Goal: Transaction & Acquisition: Purchase product/service

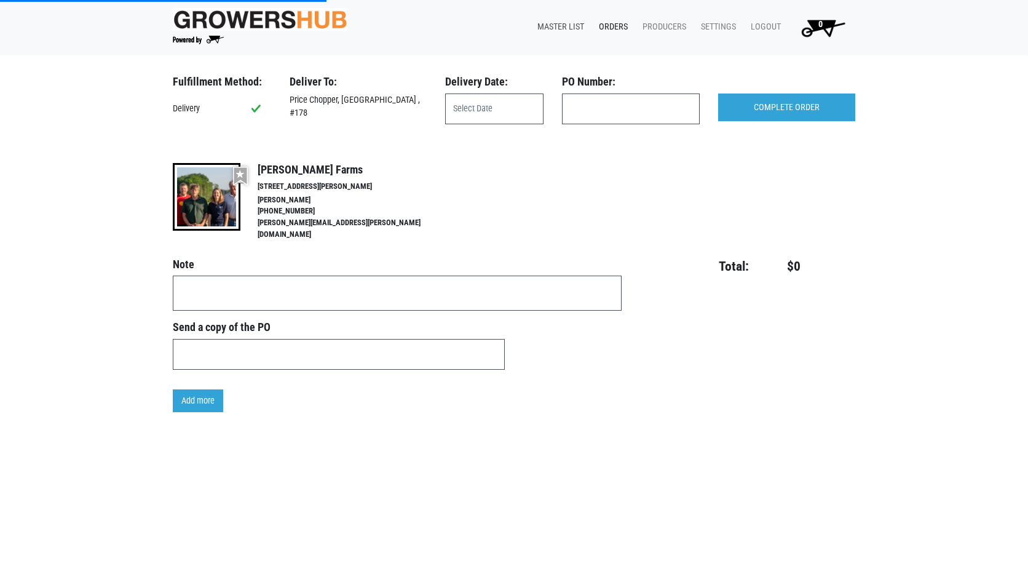
click at [554, 27] on link "Master List" at bounding box center [558, 26] width 61 height 23
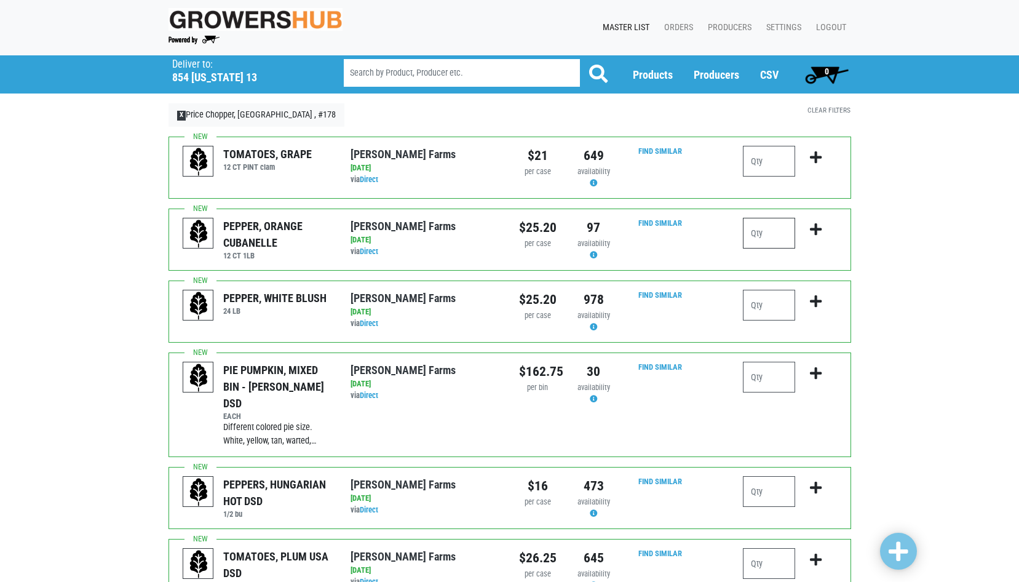
click at [751, 236] on input "number" at bounding box center [769, 233] width 52 height 31
type input "1"
click at [755, 310] on input "number" at bounding box center [769, 305] width 52 height 31
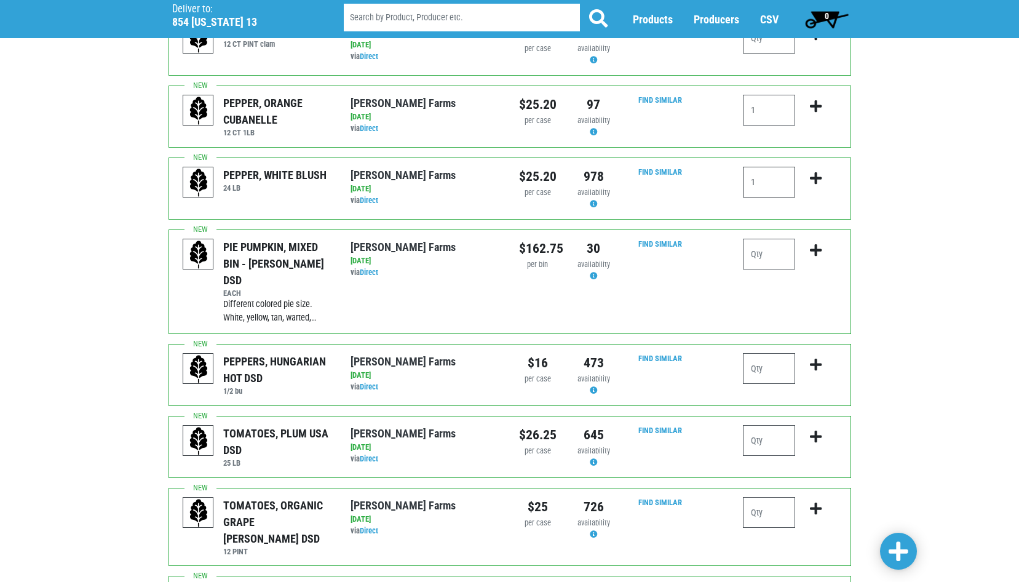
scroll to position [184, 0]
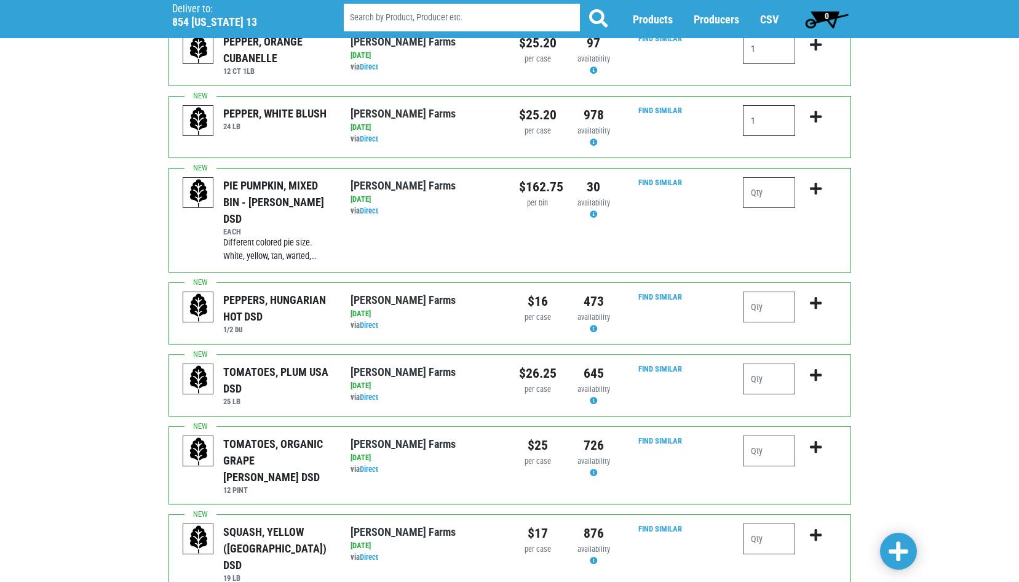
type input "1"
click at [759, 363] on input "number" at bounding box center [769, 378] width 52 height 31
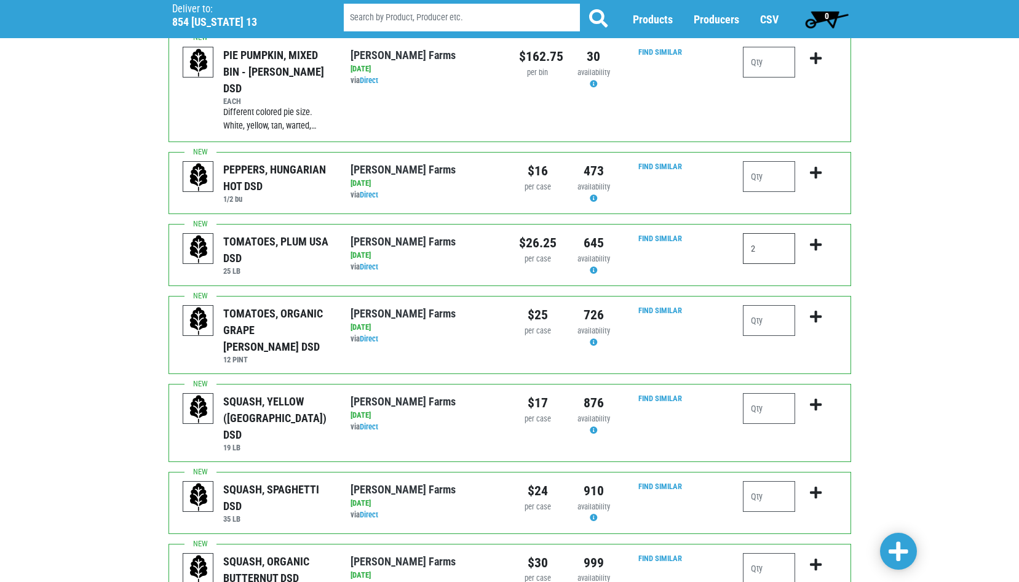
scroll to position [369, 0]
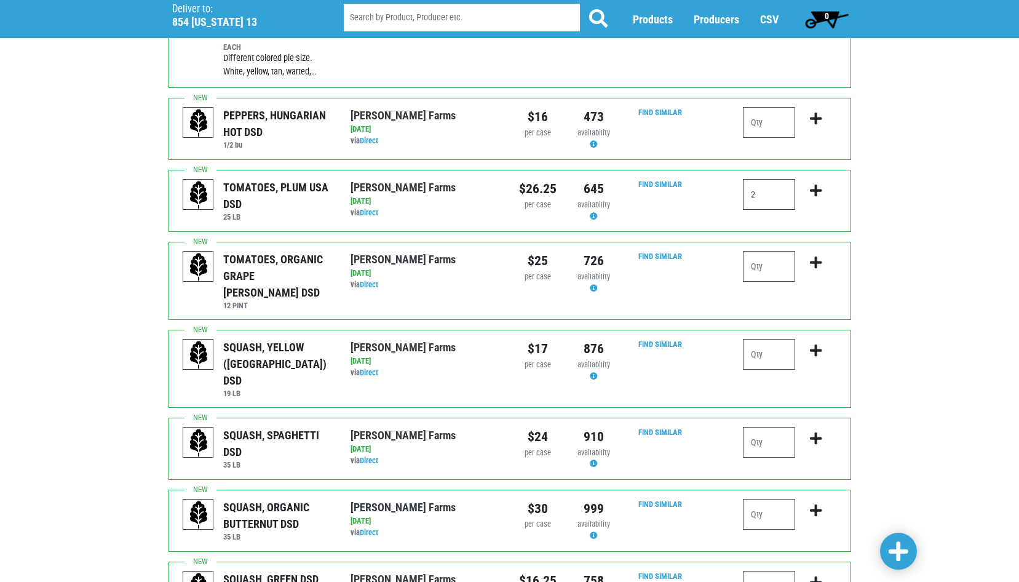
type input "2"
click at [749, 251] on input "number" at bounding box center [769, 266] width 52 height 31
click at [751, 339] on input "number" at bounding box center [769, 354] width 52 height 31
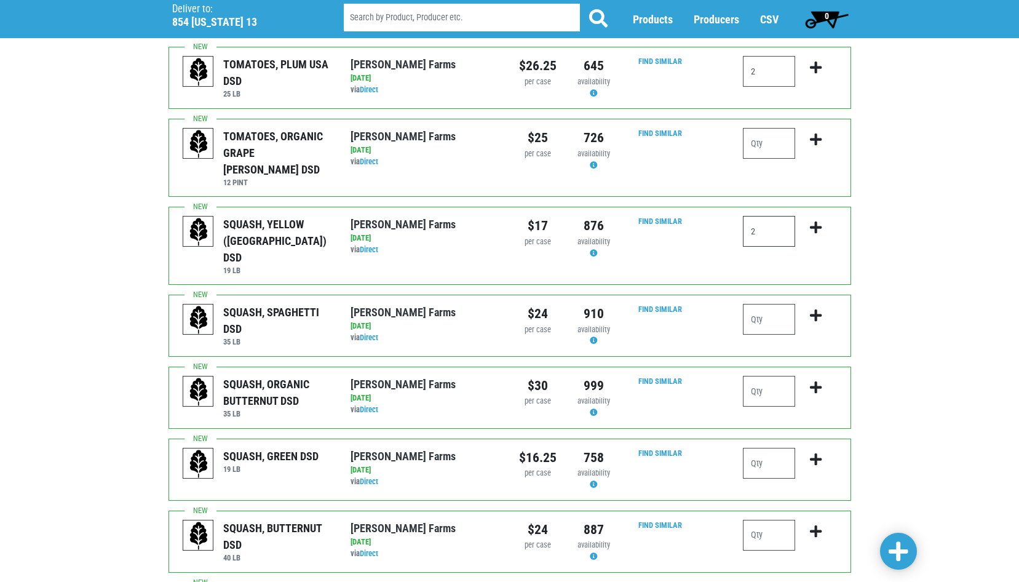
scroll to position [553, 0]
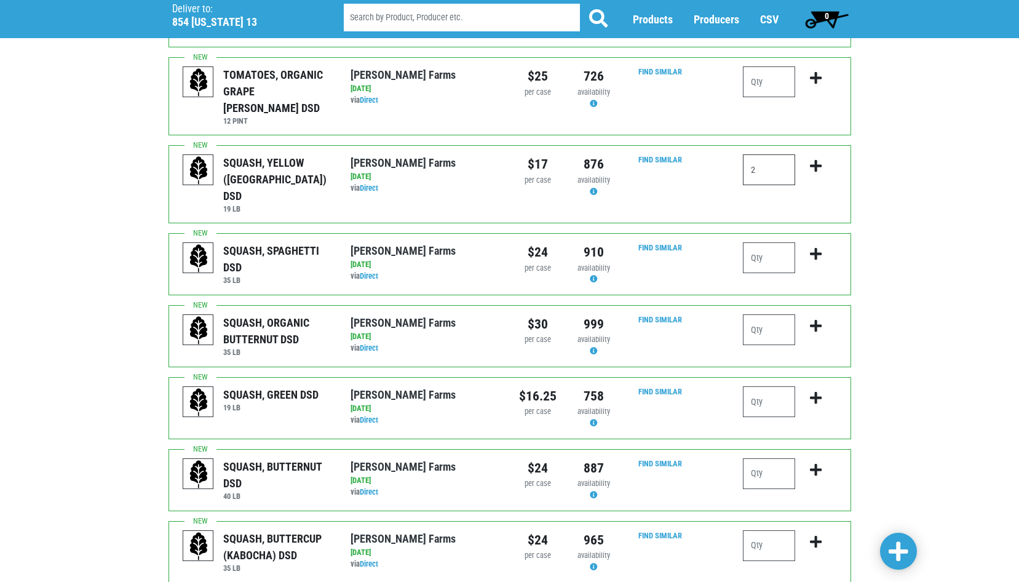
type input "2"
click at [762, 386] on input "number" at bounding box center [769, 401] width 52 height 31
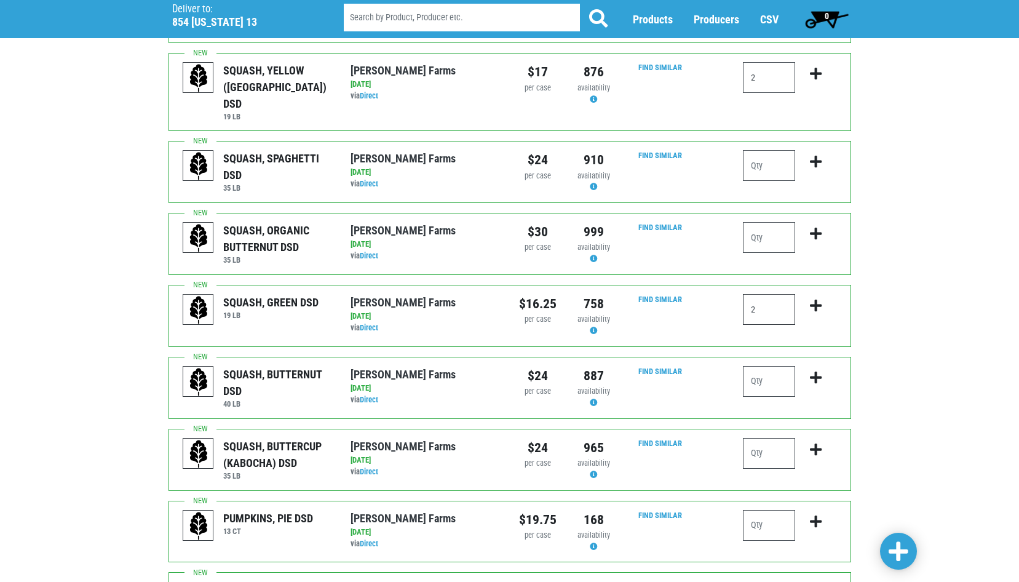
scroll to position [676, 0]
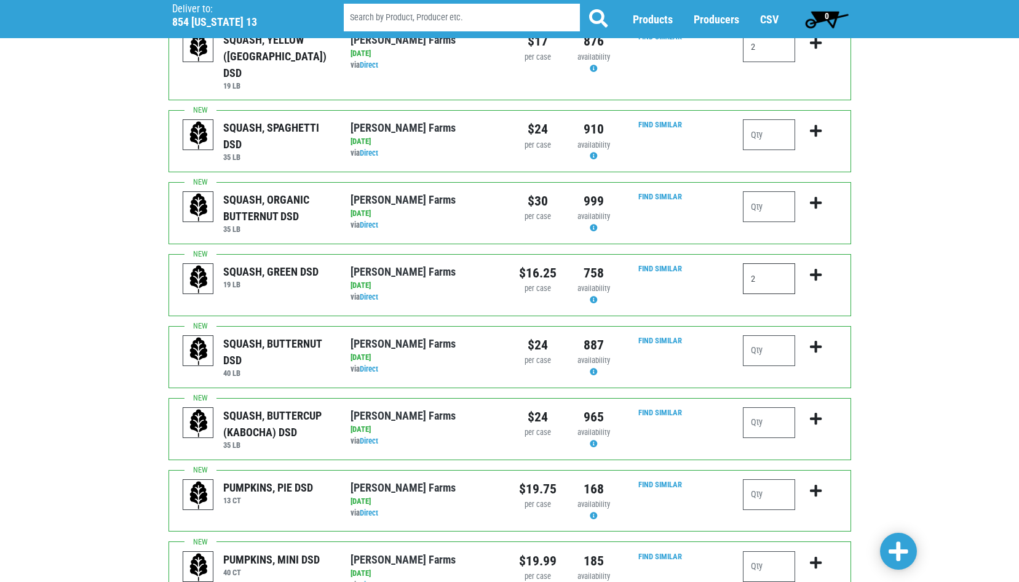
type input "2"
click at [747, 191] on input "number" at bounding box center [769, 206] width 52 height 31
type input "1"
click at [763, 335] on input "number" at bounding box center [769, 350] width 52 height 31
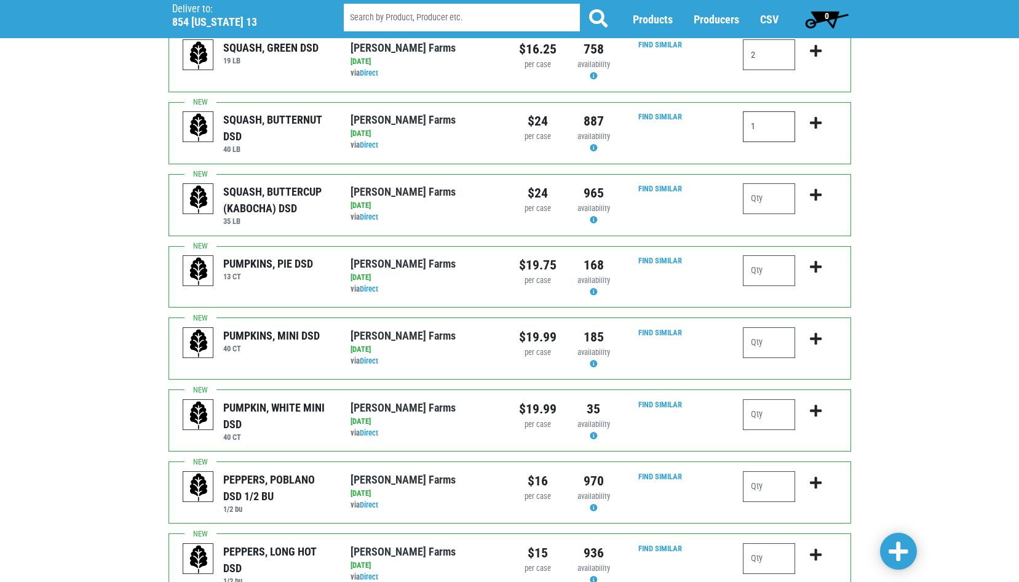
scroll to position [922, 0]
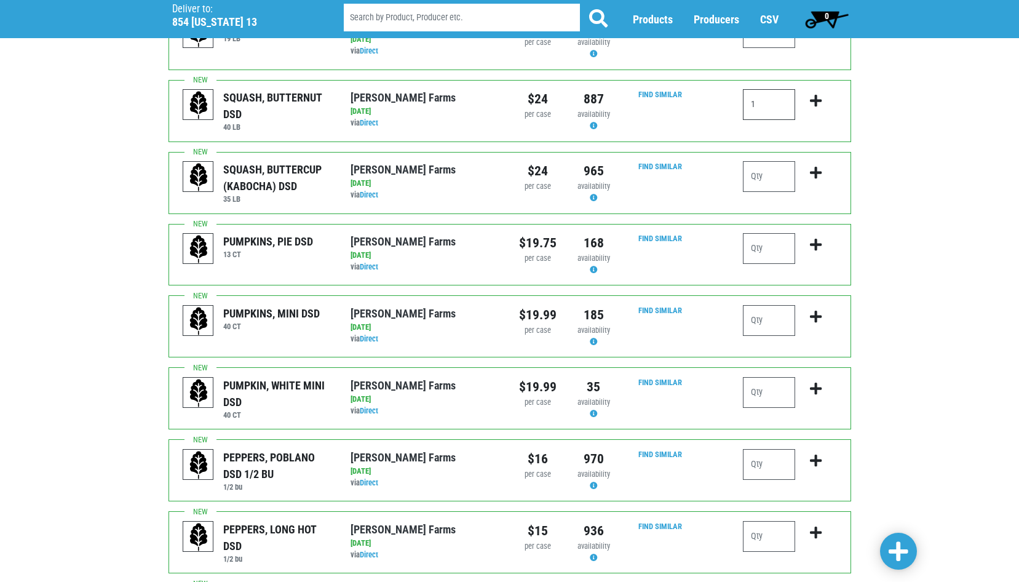
type input "1"
click at [759, 305] on input "number" at bounding box center [769, 320] width 52 height 31
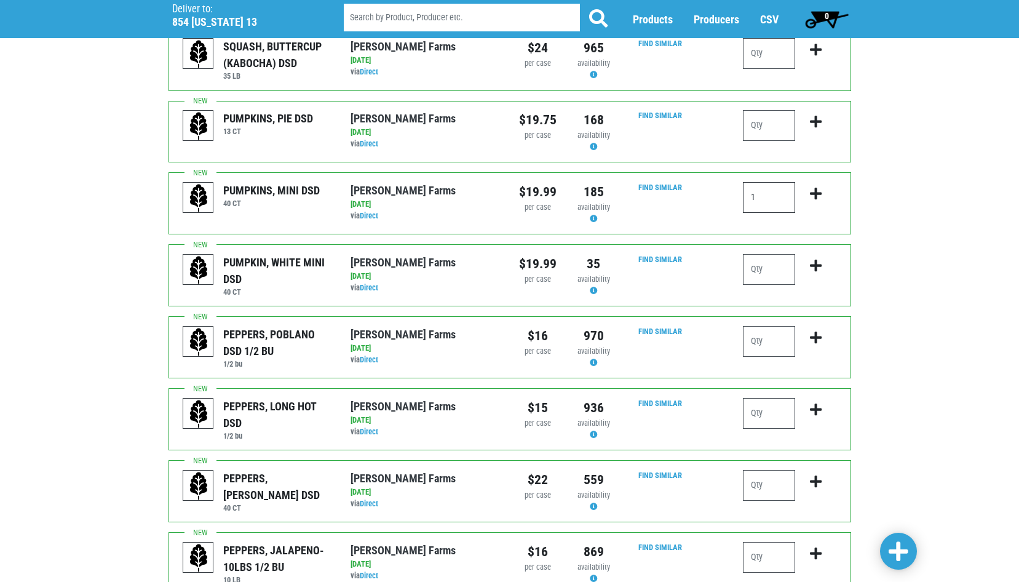
scroll to position [1087, 0]
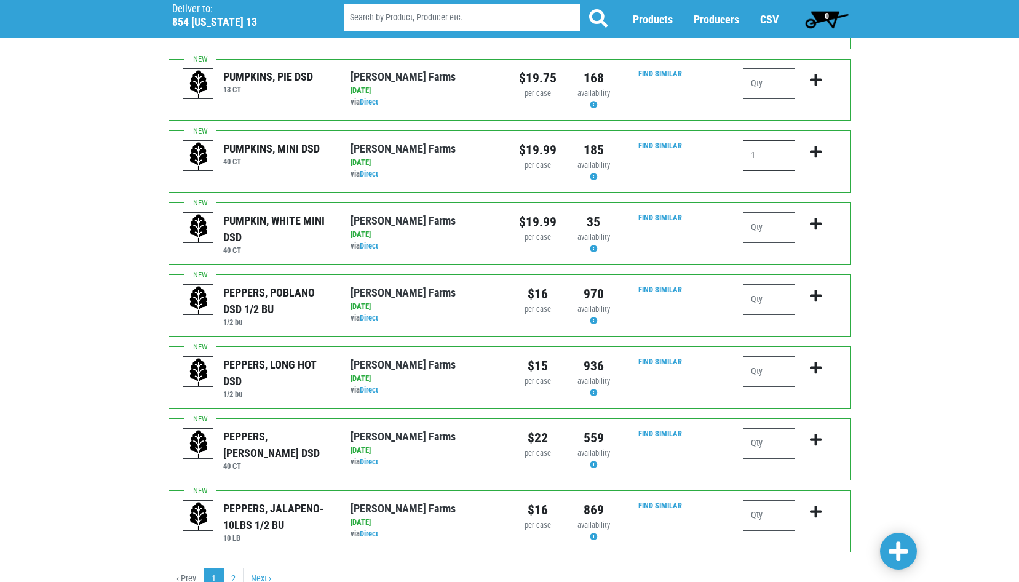
type input "1"
click at [763, 428] on input "number" at bounding box center [769, 443] width 52 height 31
type input "3"
click at [758, 500] on input "number" at bounding box center [769, 515] width 52 height 31
type input "1"
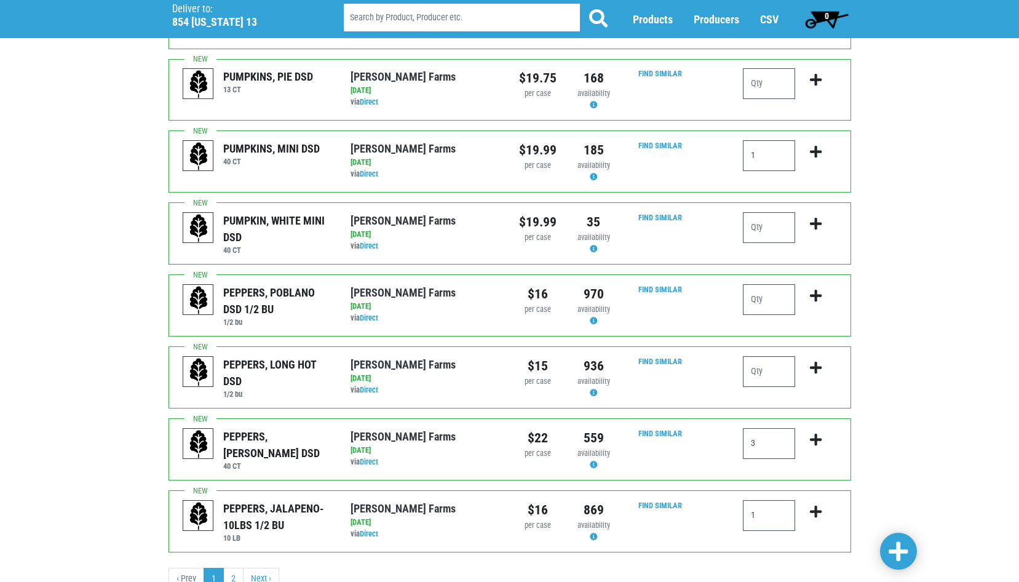
click at [903, 546] on span at bounding box center [899, 552] width 20 height 22
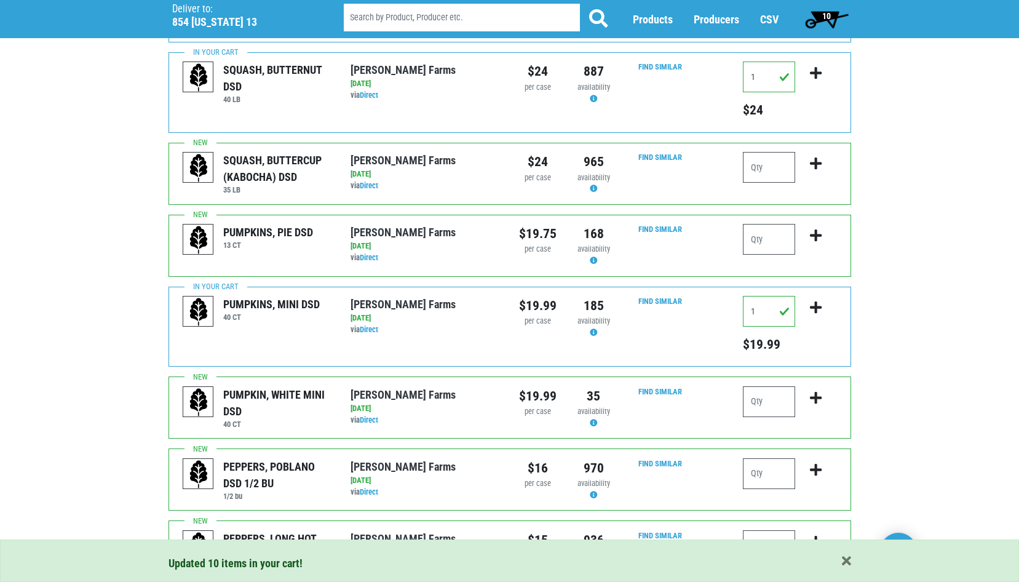
scroll to position [1270, 0]
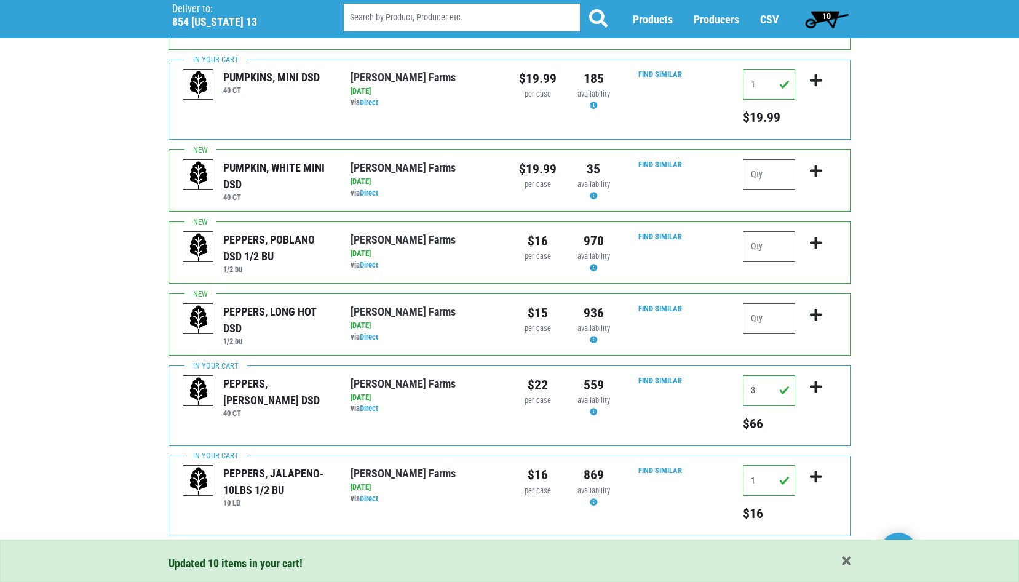
click at [234, 552] on link "2" at bounding box center [233, 563] width 20 height 22
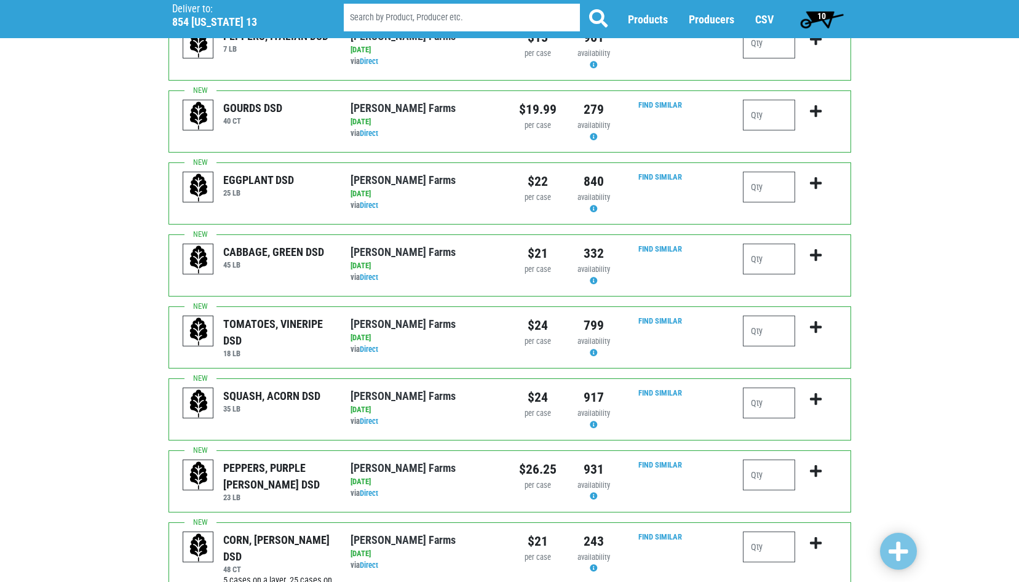
scroll to position [123, 0]
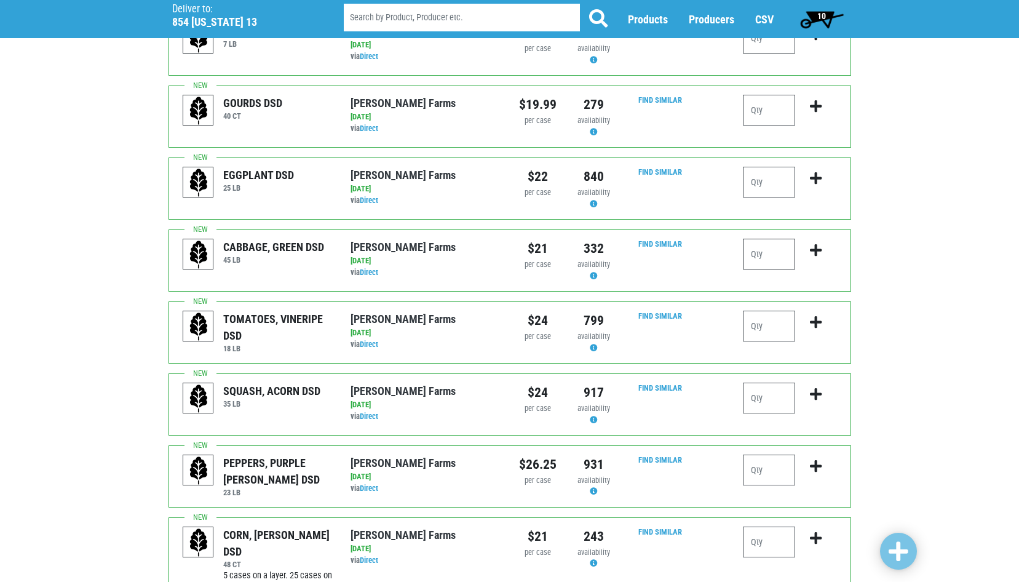
click at [763, 255] on input "number" at bounding box center [769, 254] width 52 height 31
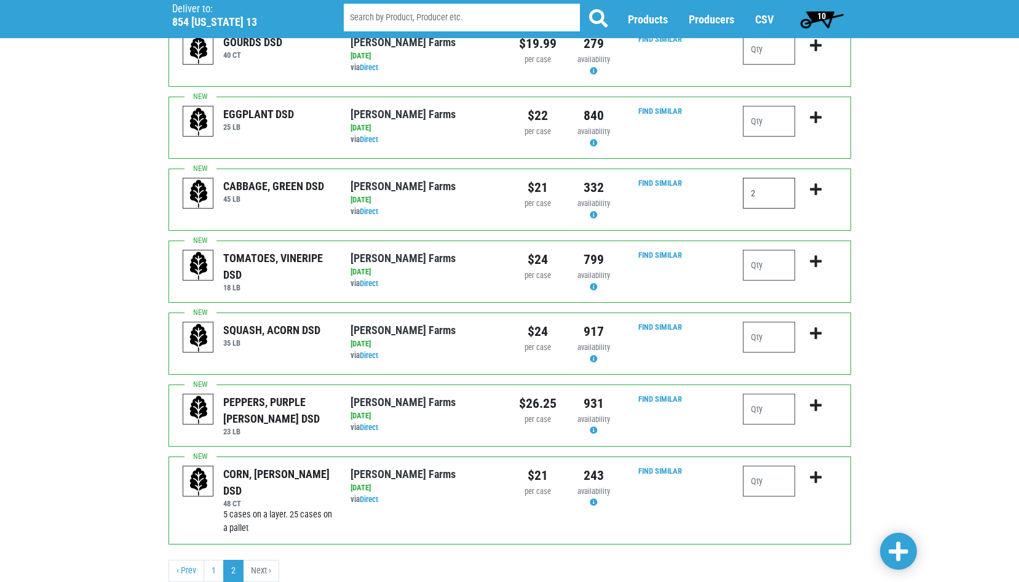
scroll to position [184, 0]
type input "2"
click at [764, 481] on input "number" at bounding box center [769, 480] width 52 height 31
type input "2"
click at [762, 414] on input "number" at bounding box center [769, 408] width 52 height 31
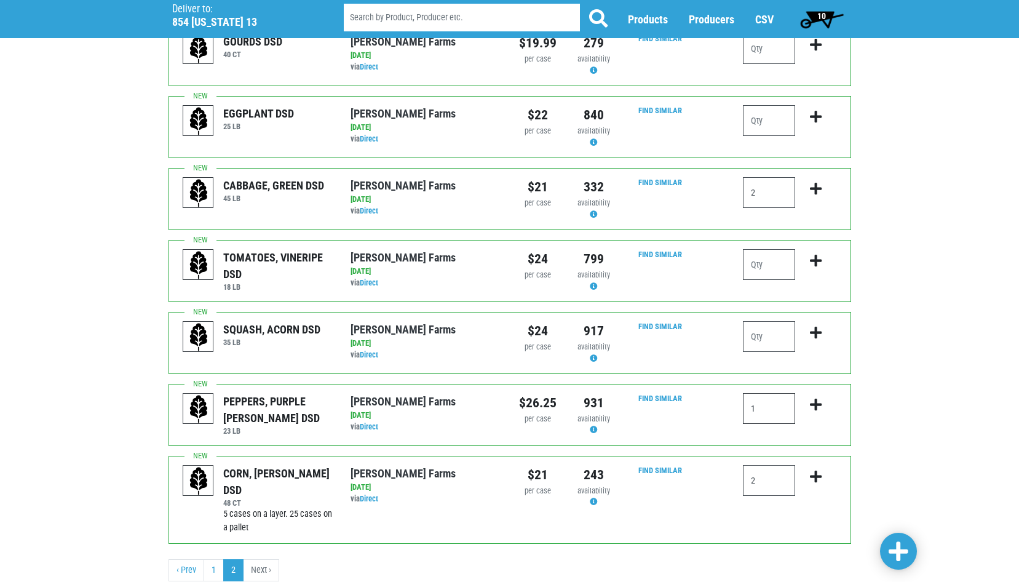
type input "1"
click at [775, 336] on input "number" at bounding box center [769, 336] width 52 height 31
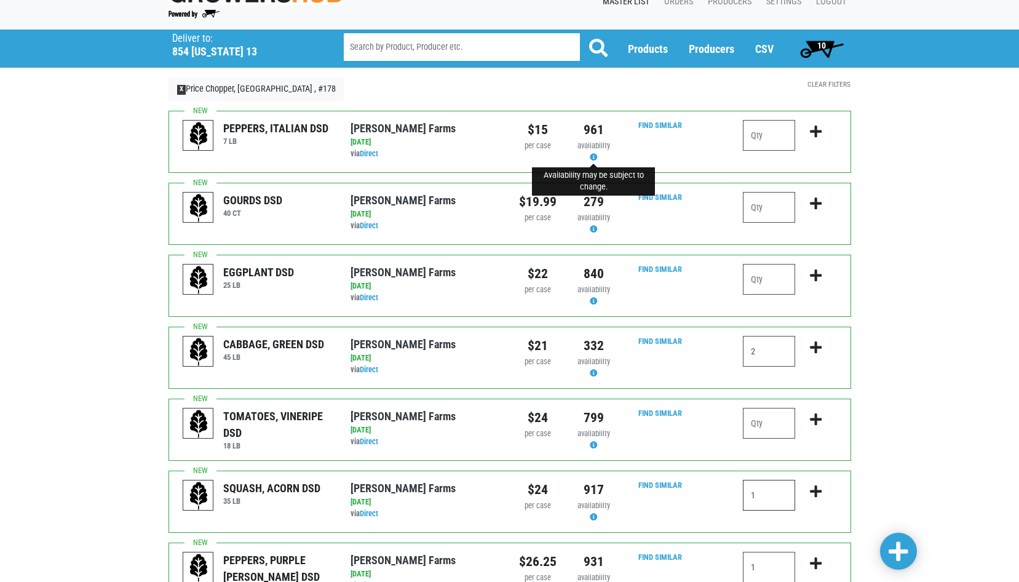
scroll to position [0, 0]
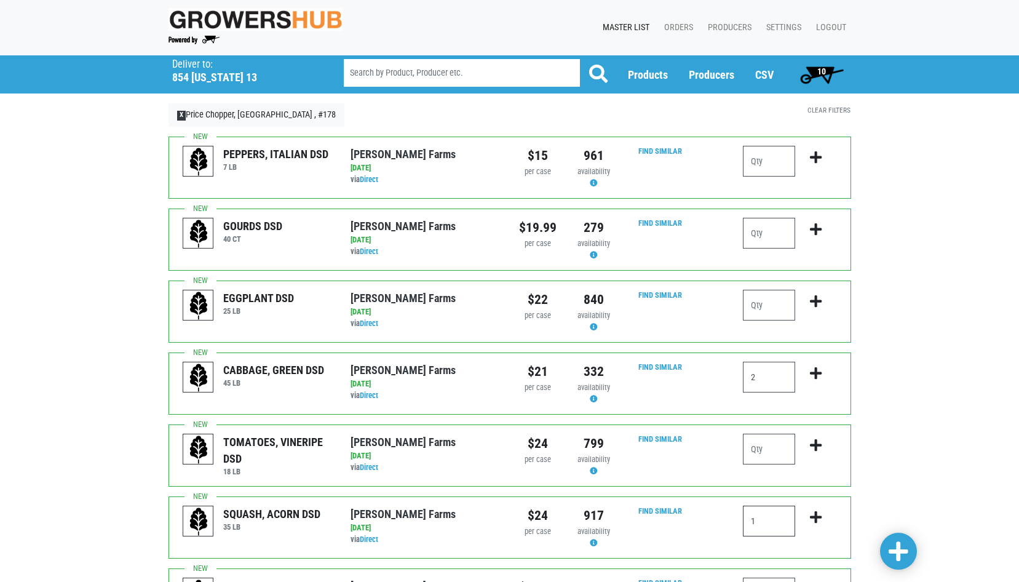
type input "1"
click at [759, 236] on input "number" at bounding box center [769, 233] width 52 height 31
click at [909, 551] on link at bounding box center [898, 551] width 37 height 37
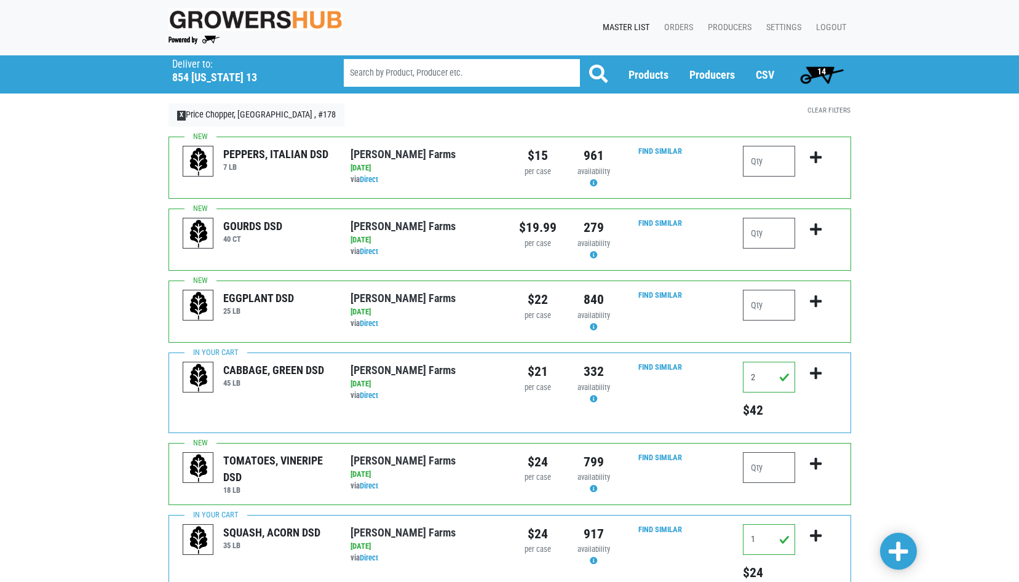
click at [830, 69] on span "14" at bounding box center [821, 74] width 55 height 25
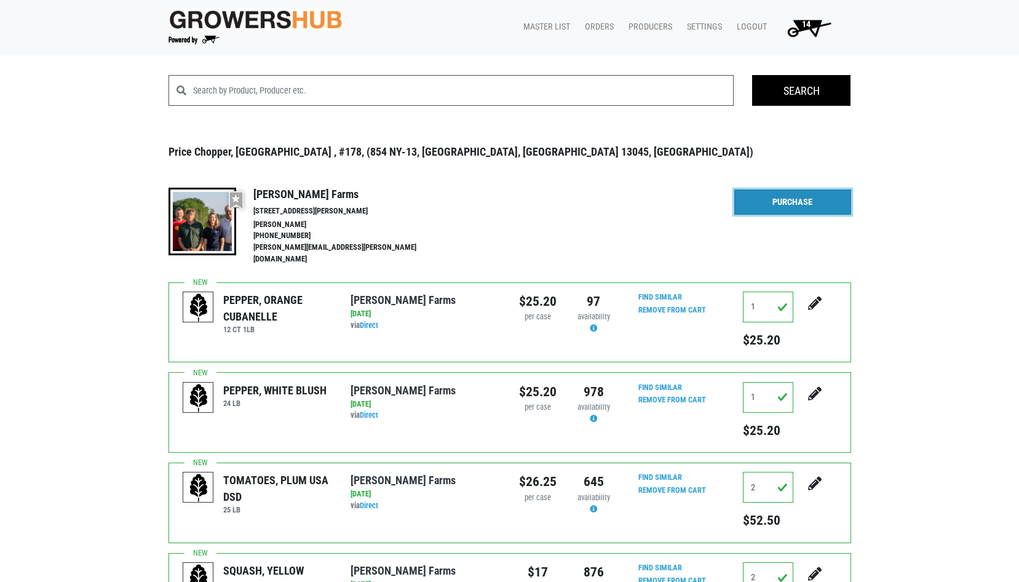
click at [784, 197] on link "Purchase" at bounding box center [792, 202] width 117 height 26
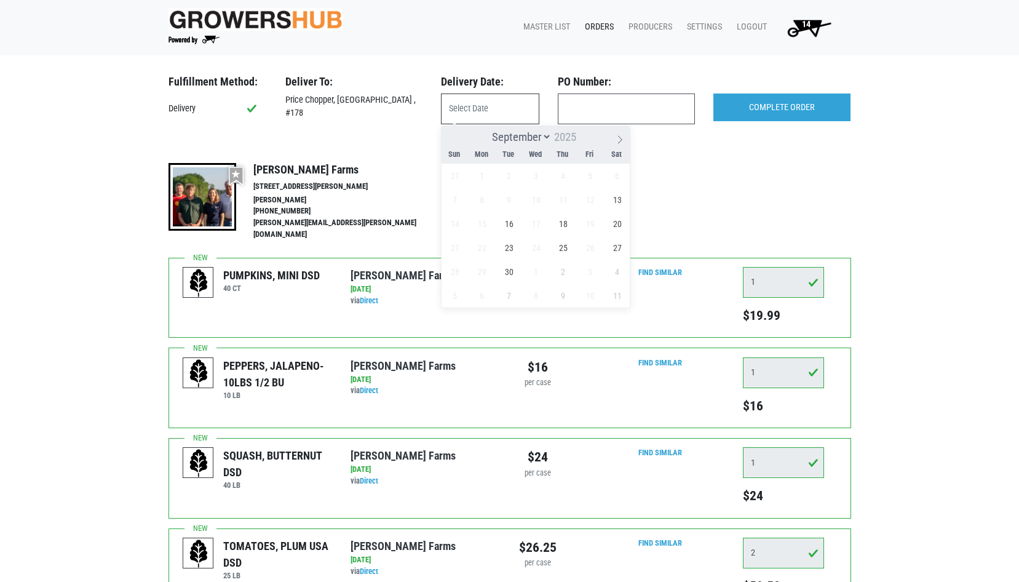
click at [504, 100] on input "text" at bounding box center [490, 108] width 98 height 31
click at [616, 195] on span "13" at bounding box center [617, 200] width 24 height 24
type input "2025-09-13"
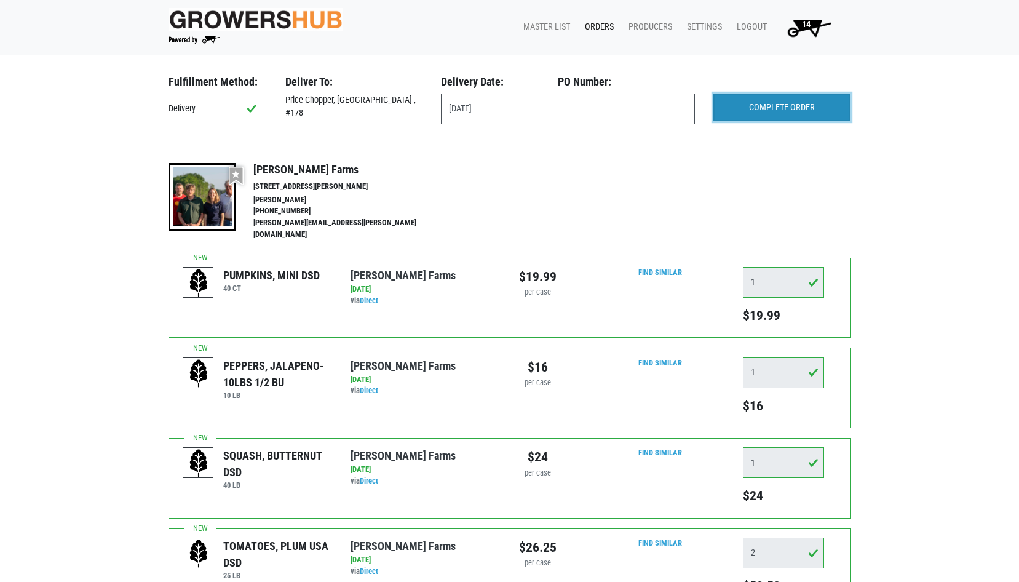
click at [796, 111] on input "COMPLETE ORDER" at bounding box center [781, 107] width 137 height 28
